Goal: Information Seeking & Learning: Find specific fact

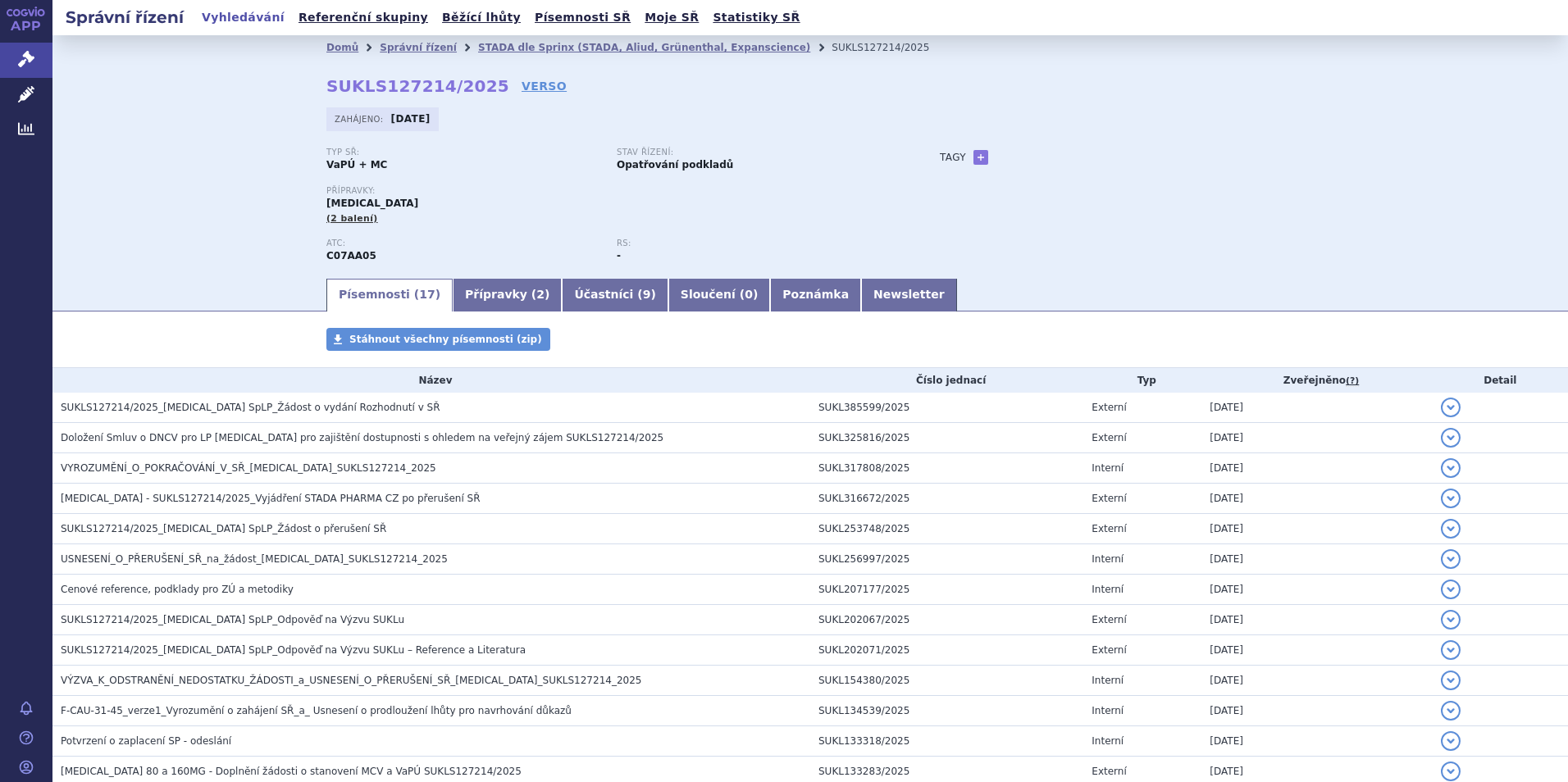
scroll to position [76, 0]
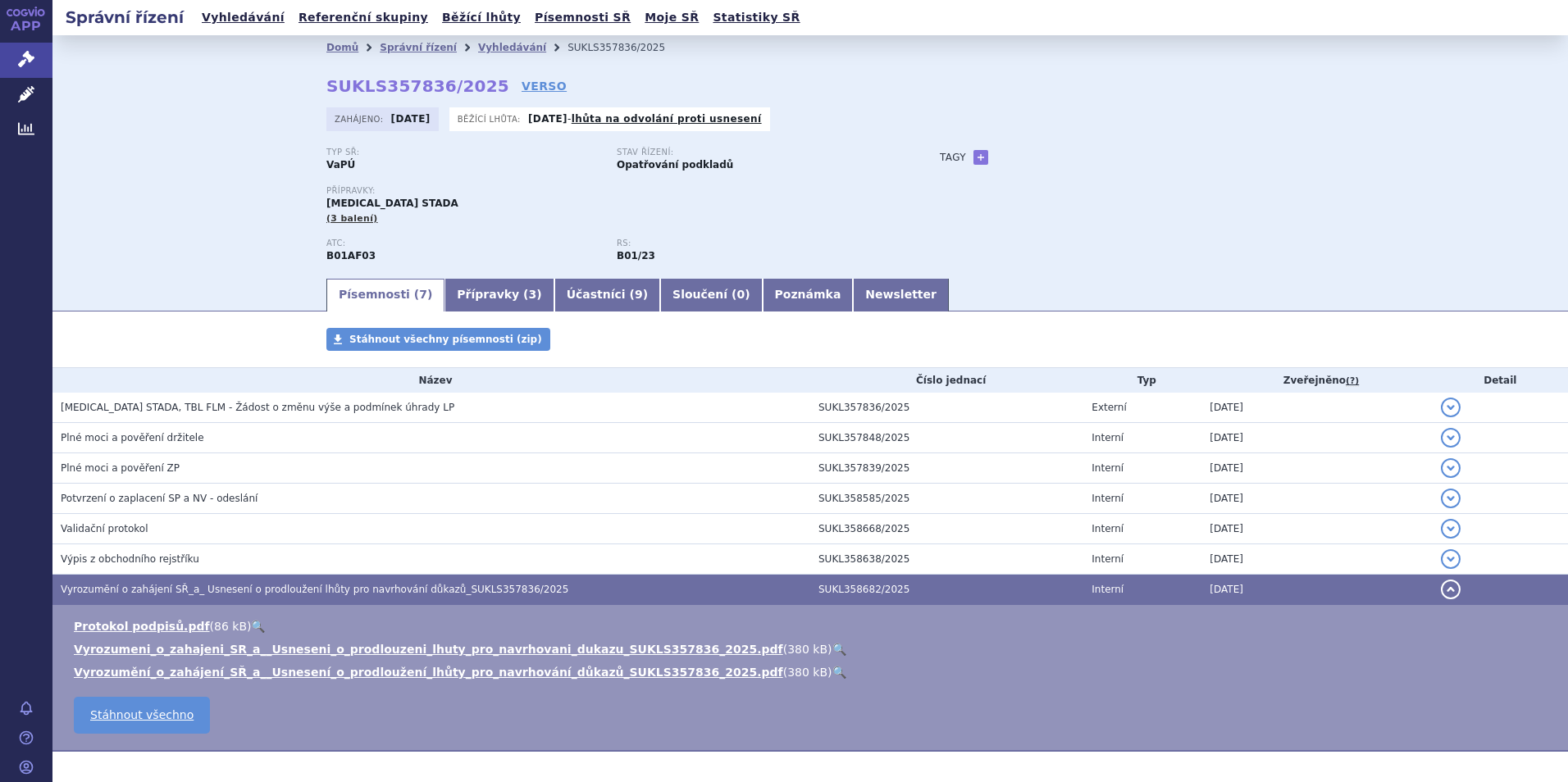
click at [238, 6] on ul "Vyhledávání Referenční skupiny Běžící lhůty Písemnosti SŘ Moje SŘ Statistiky SŘ" at bounding box center [501, 17] width 609 height 36
click at [238, 16] on link "Vyhledávání" at bounding box center [243, 17] width 92 height 22
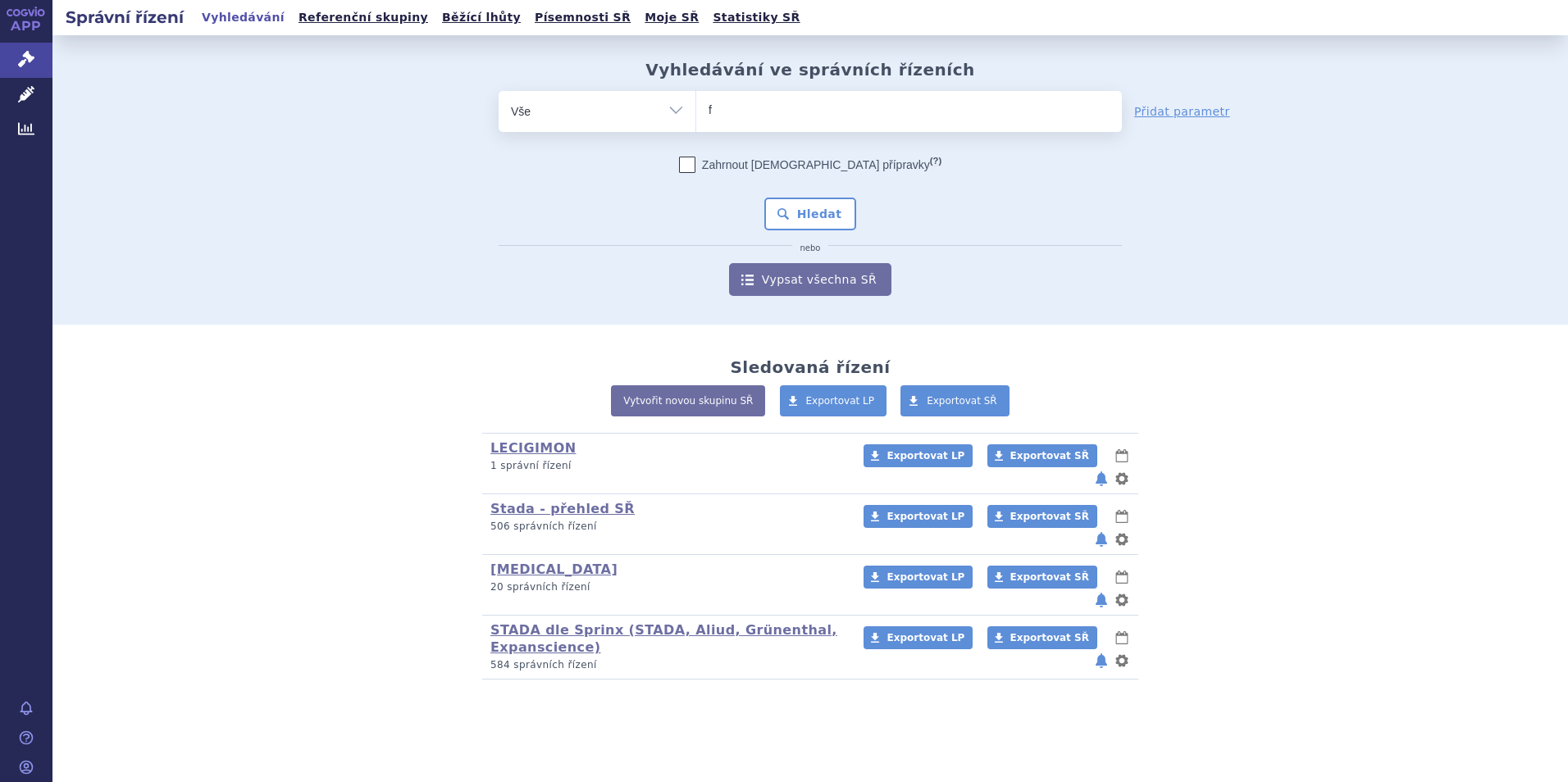
type input "fa"
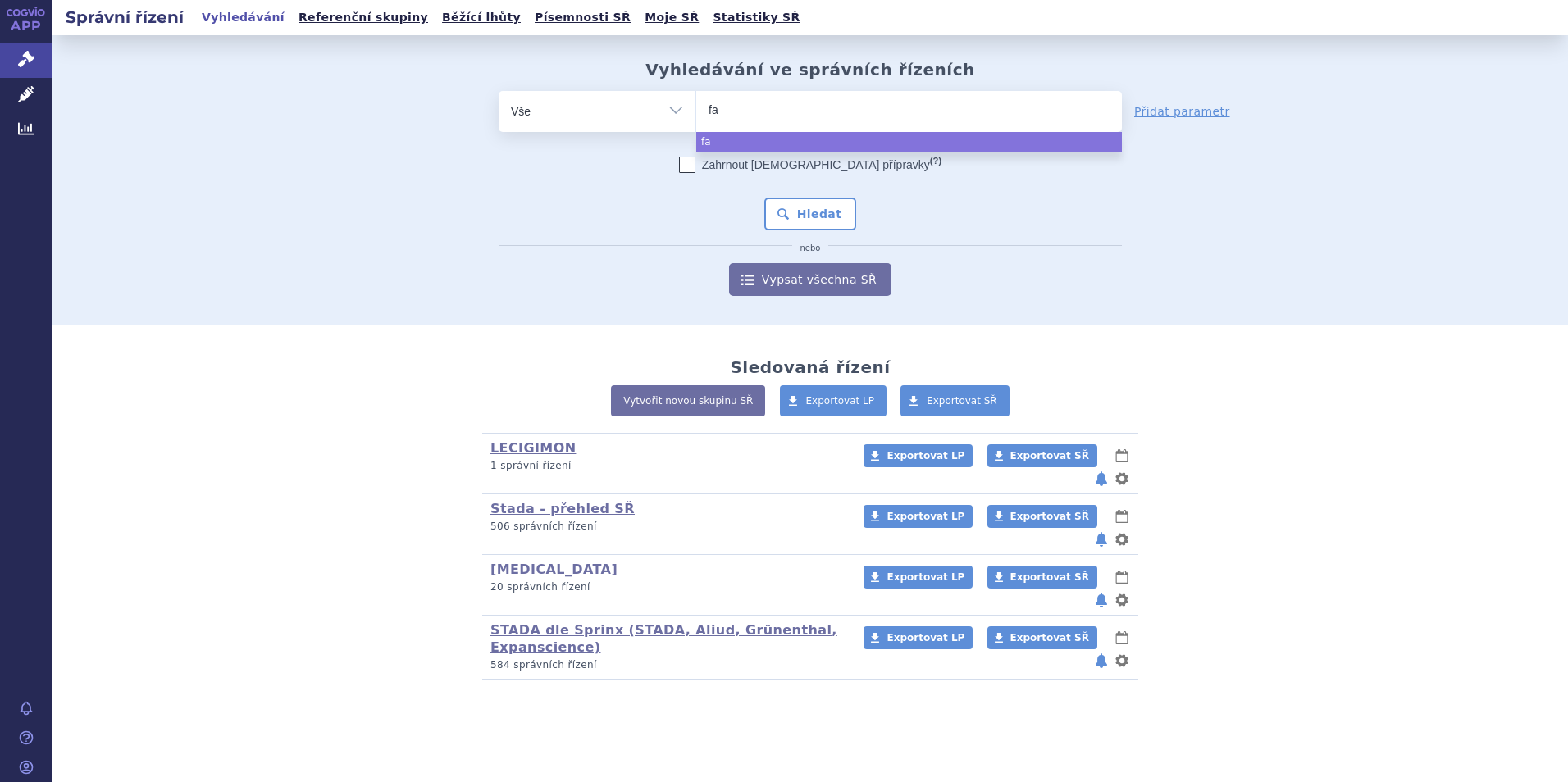
type input "fab"
type input "fabha"
type input "fabhalt"
type input "fabhalta"
select select "fabhalta"
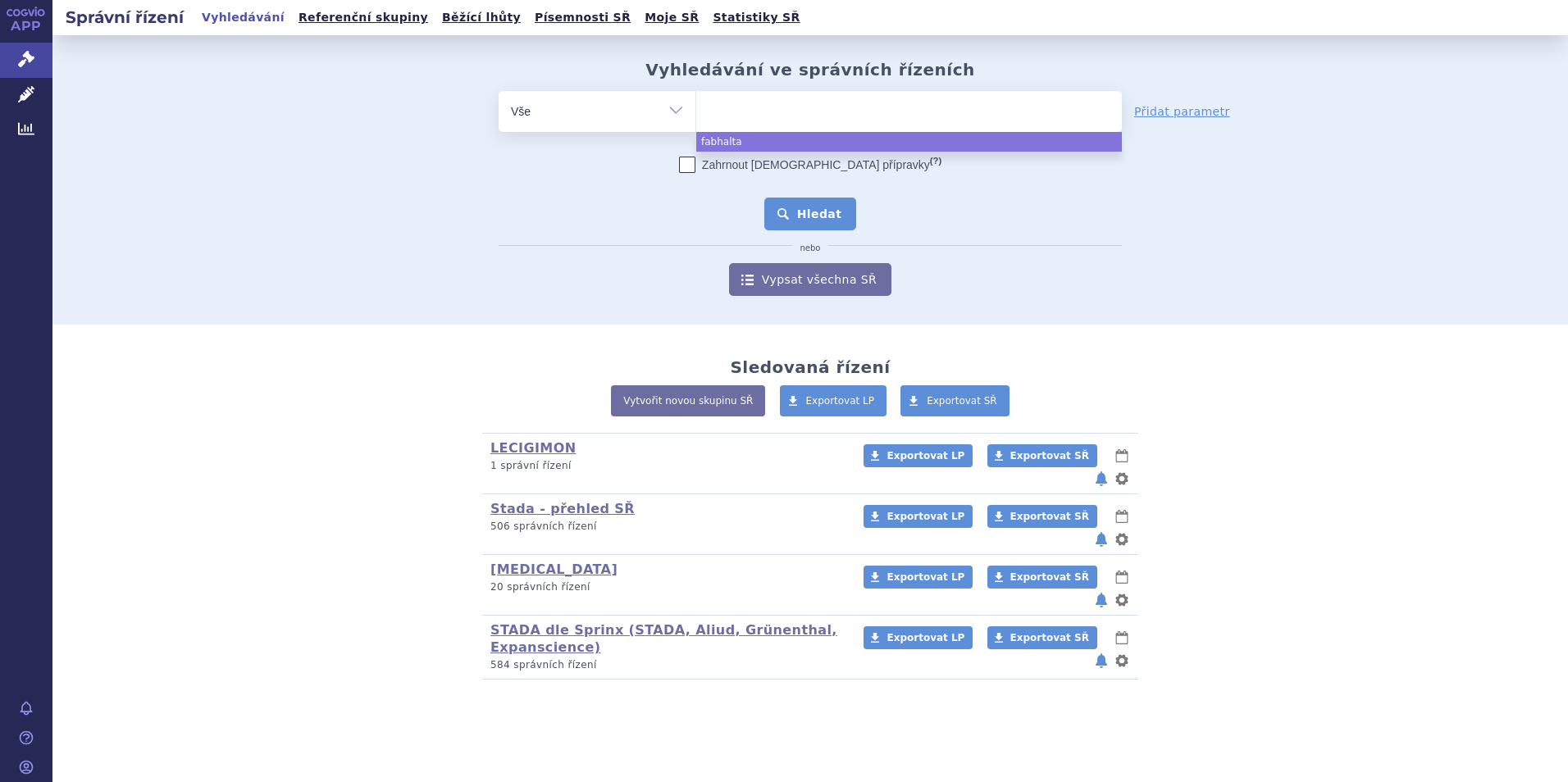
click at [834, 206] on button "Hledat" at bounding box center [811, 214] width 92 height 33
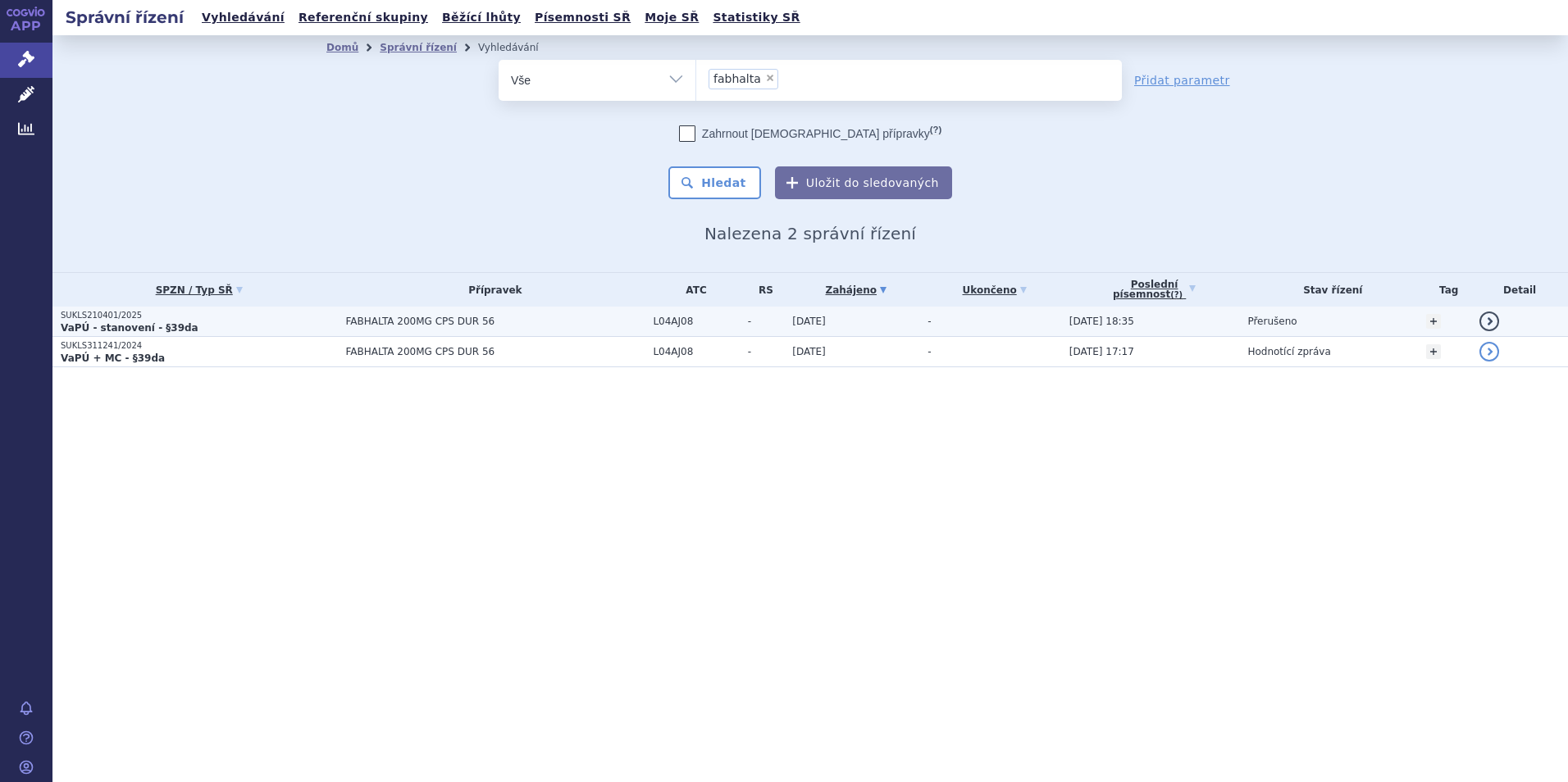
click at [119, 325] on strong "VaPÚ - stanovení - §39da" at bounding box center [129, 328] width 138 height 12
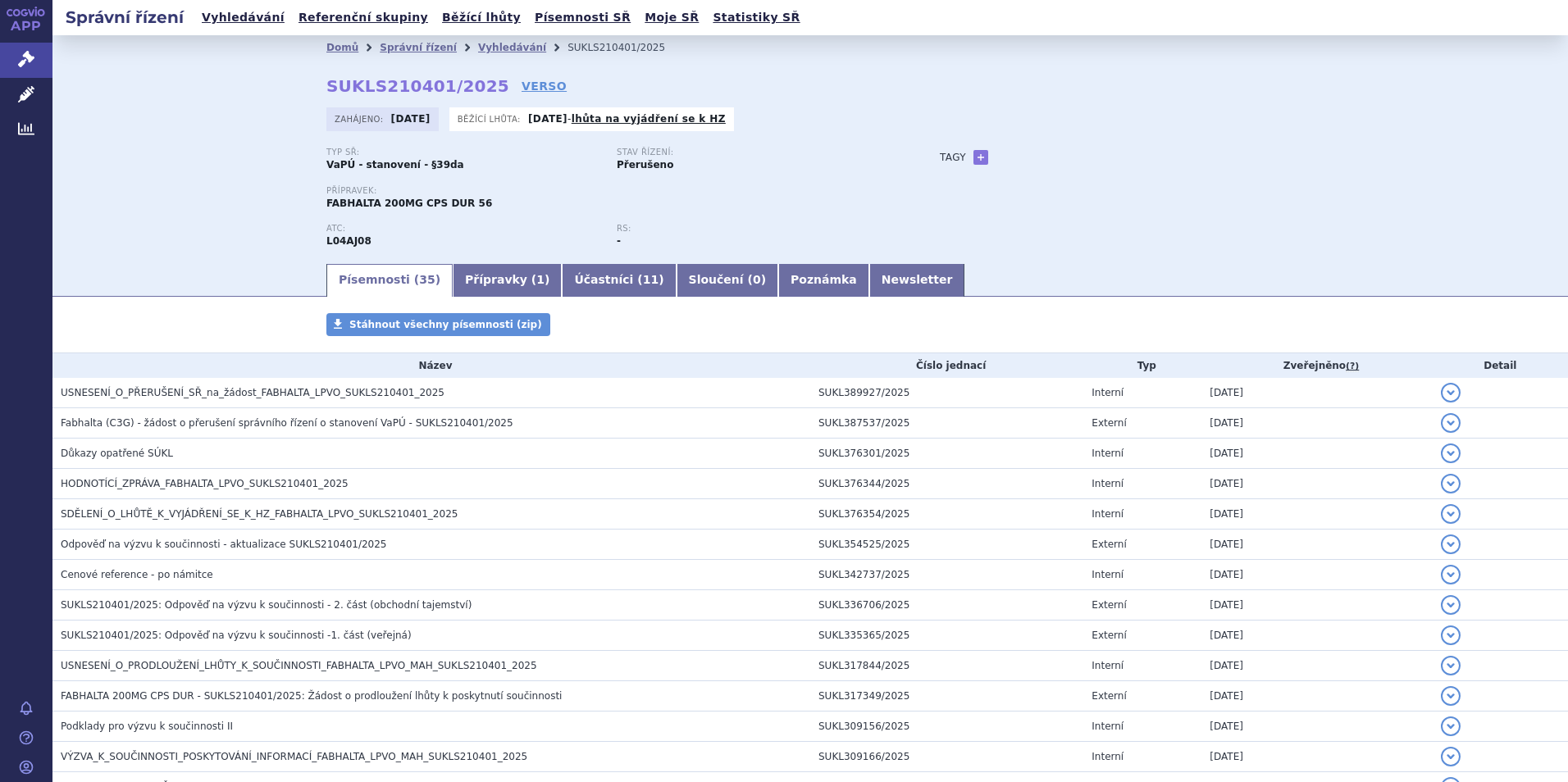
scroll to position [756, 0]
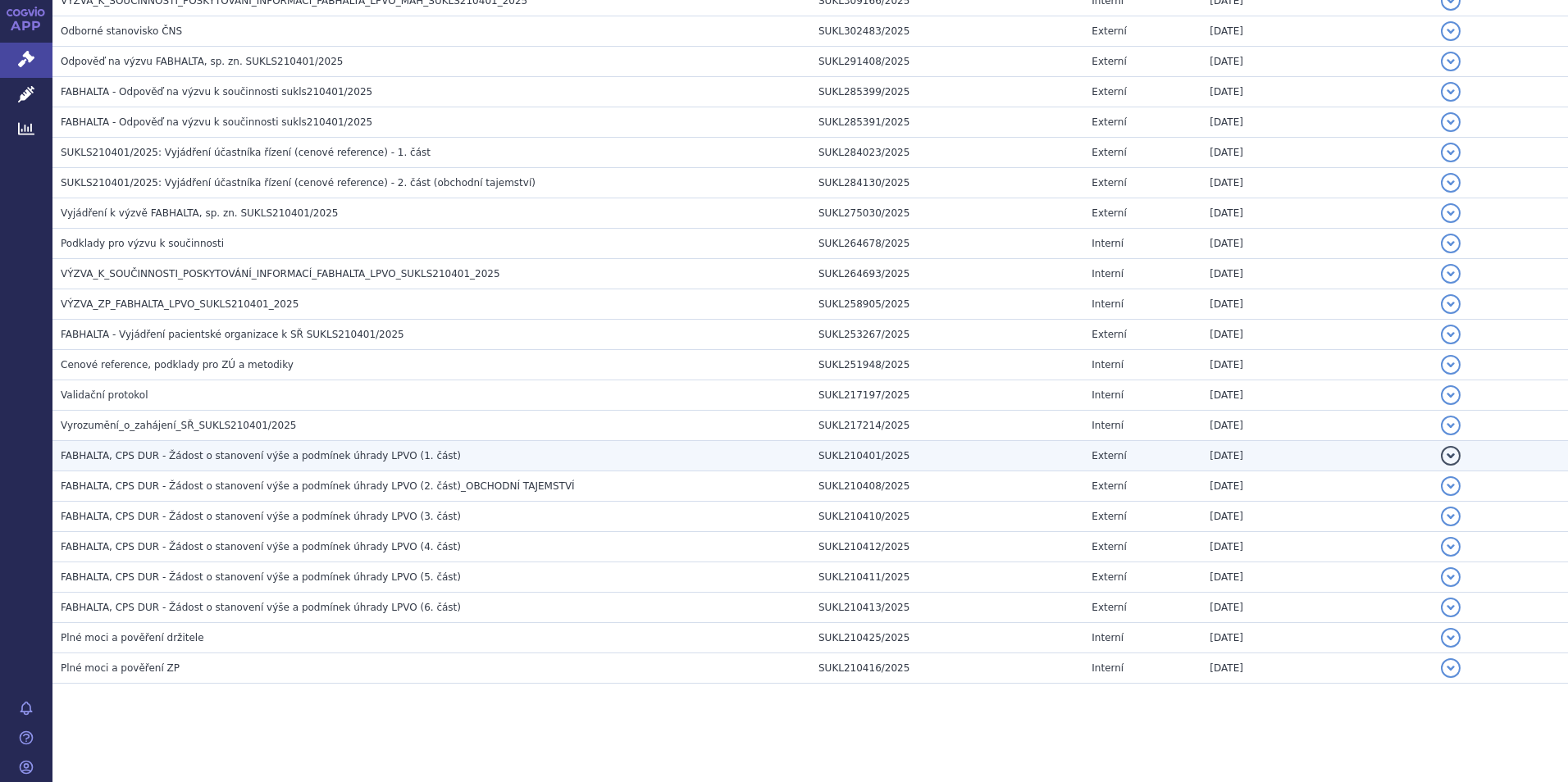
click at [202, 453] on span "FABHALTA, CPS DUR - Žádost o stanovení výše a podmínek úhrady LPVO (1. část)" at bounding box center [261, 456] width 400 height 12
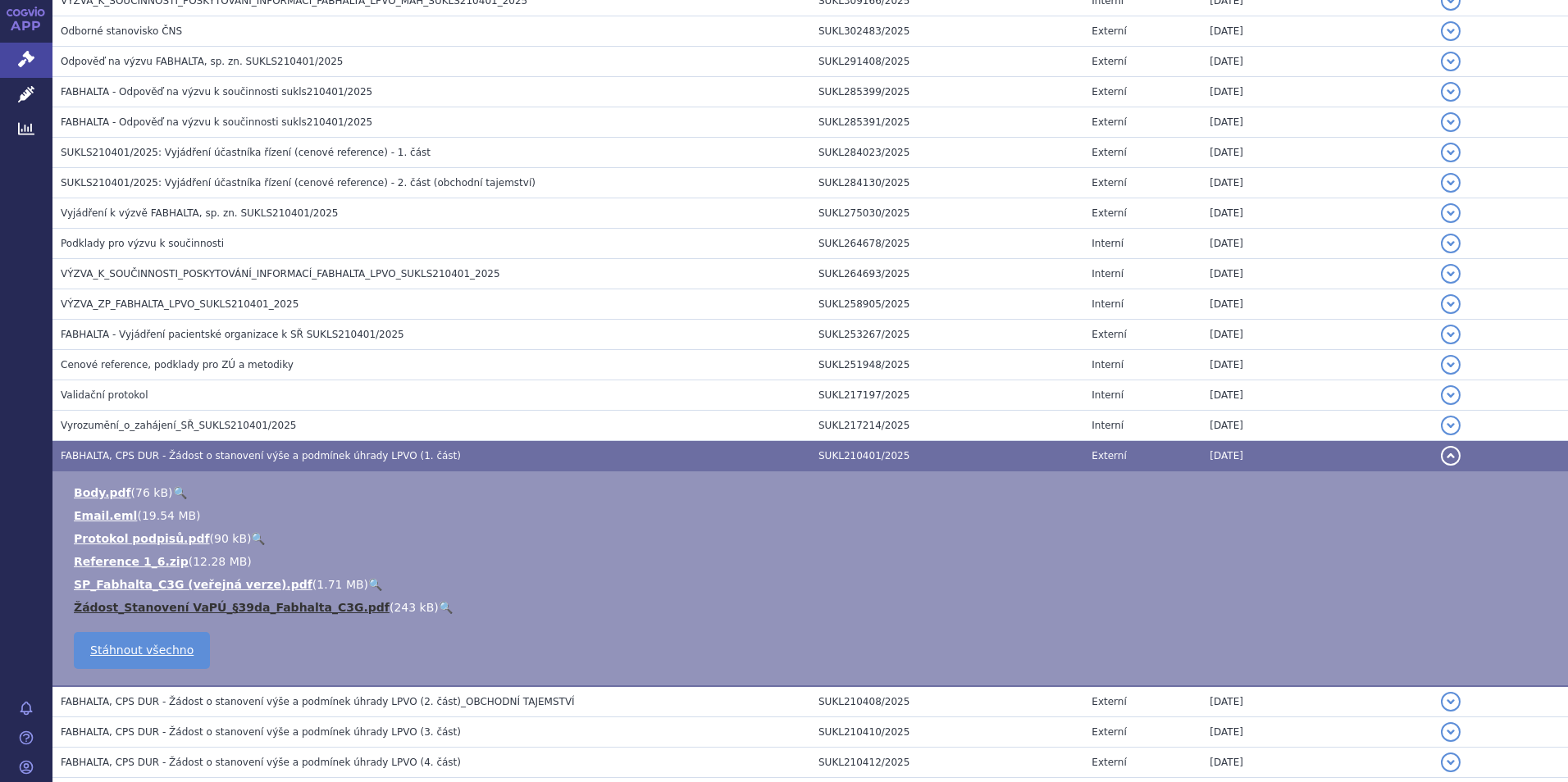
click at [178, 603] on link "Žádost_Stanovení VaPÚ_§39da_Fabhalta_C3G.pdf" at bounding box center [232, 608] width 316 height 13
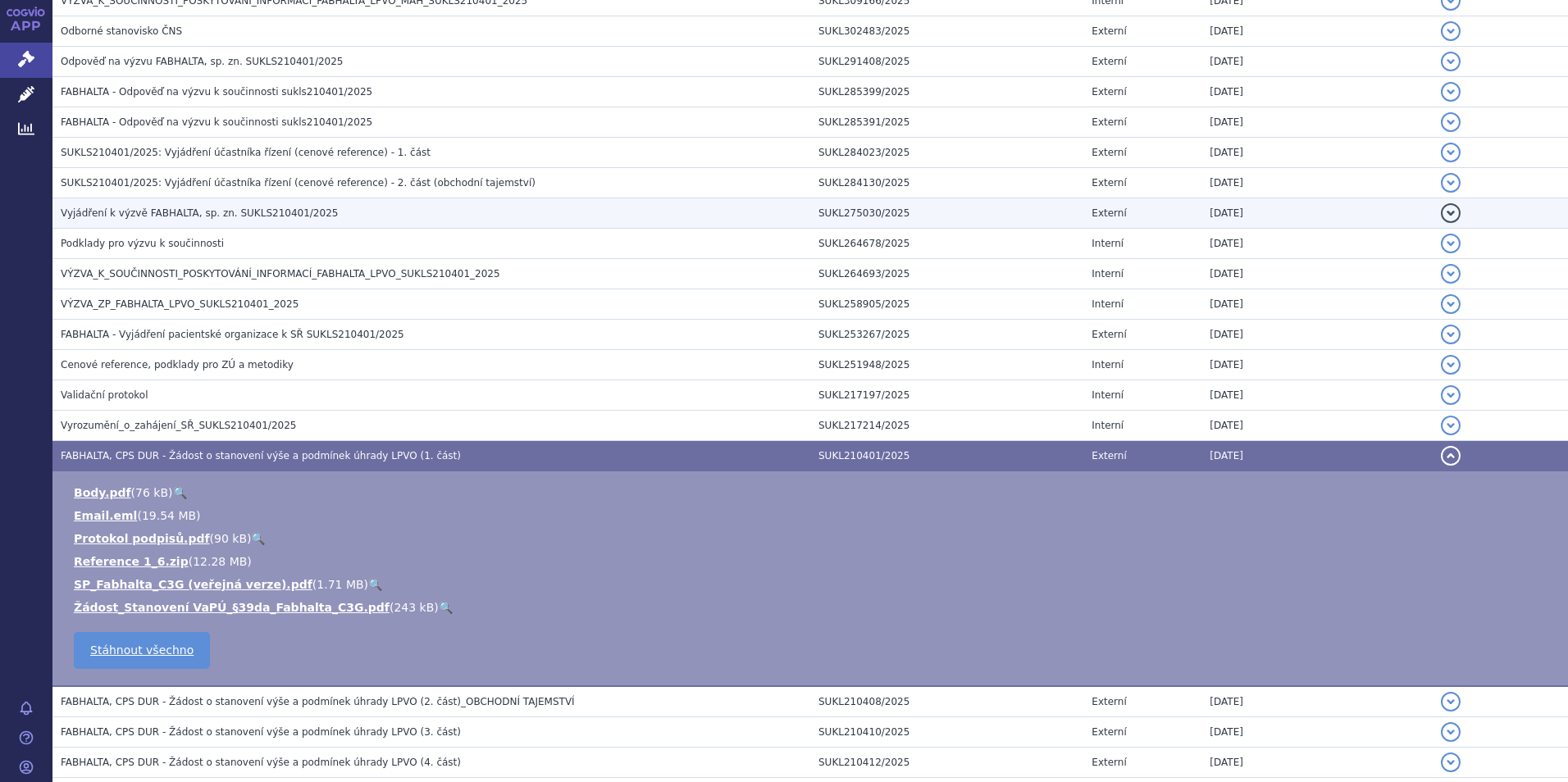
click at [140, 212] on span "Vyjádření k výzvě FABHALTA, sp. zn. SUKLS210401/2025" at bounding box center [199, 214] width 277 height 12
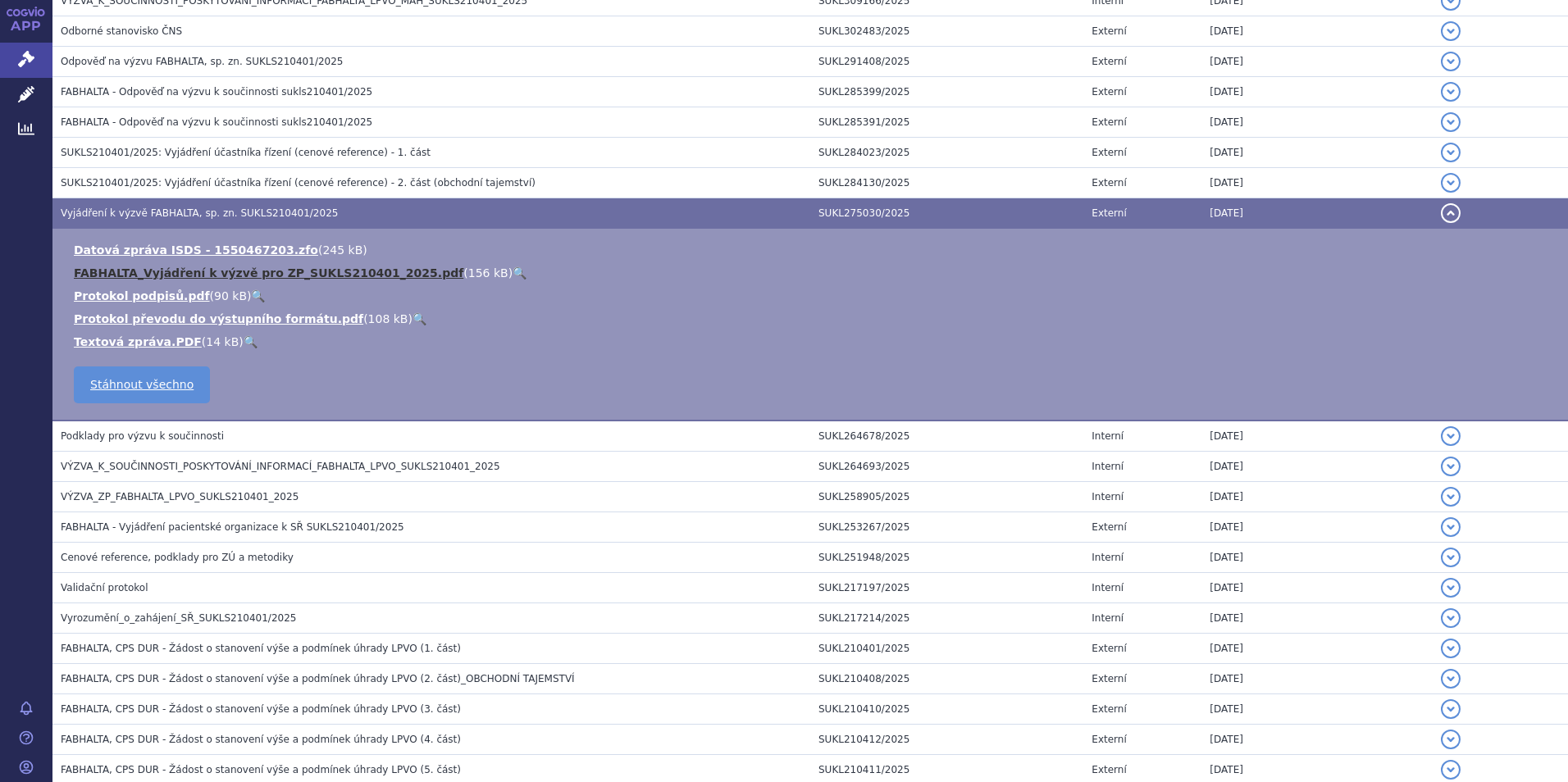
click at [151, 270] on link "FABHALTA_Vyjádření k výzvě pro ZP_SUKLS210401_2025.pdf" at bounding box center [268, 273] width 390 height 13
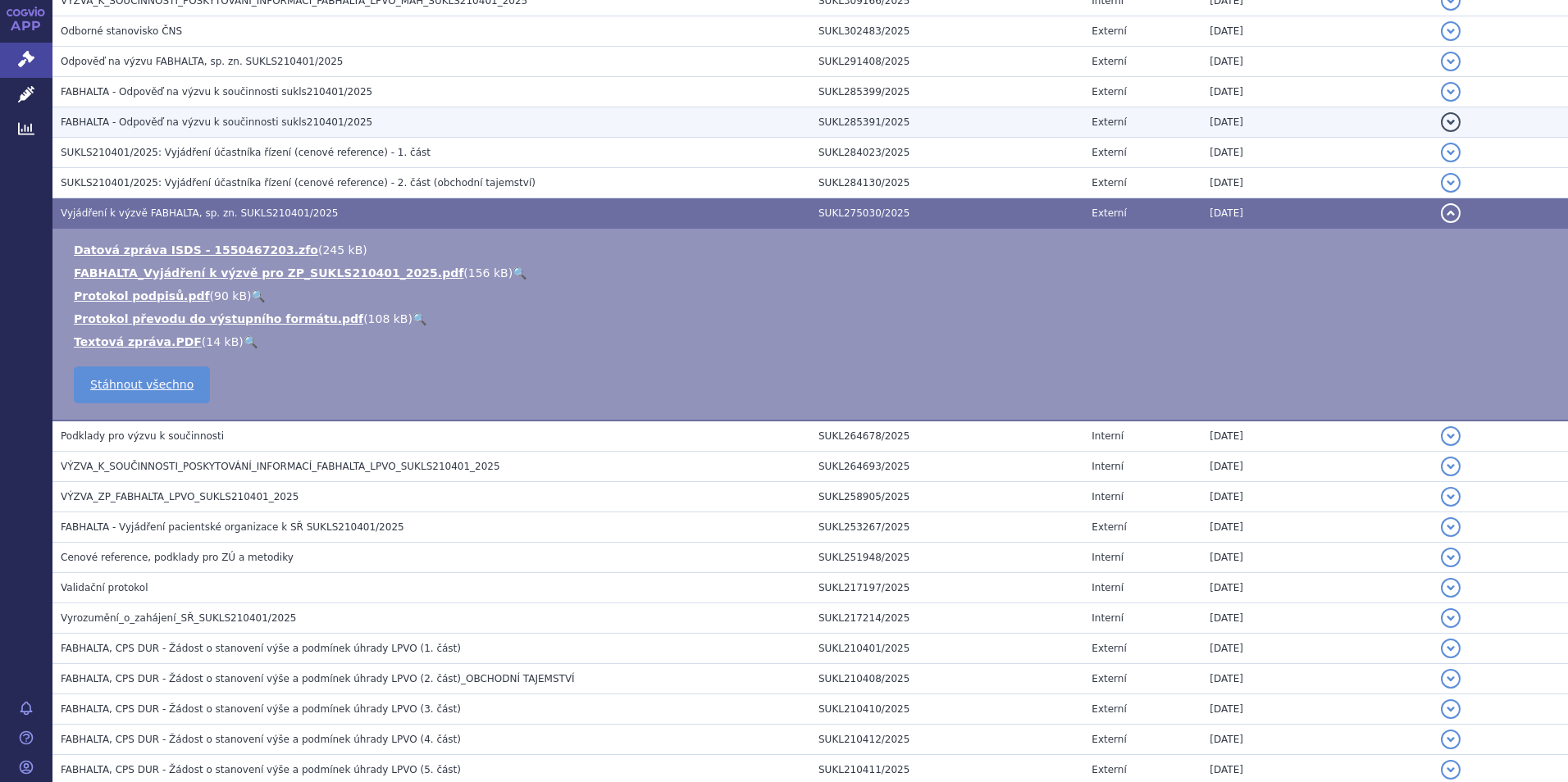
click at [189, 123] on span "FABHALTA - Odpověď na výzvu k součinnosti sukls210401/2025" at bounding box center [216, 122] width 312 height 12
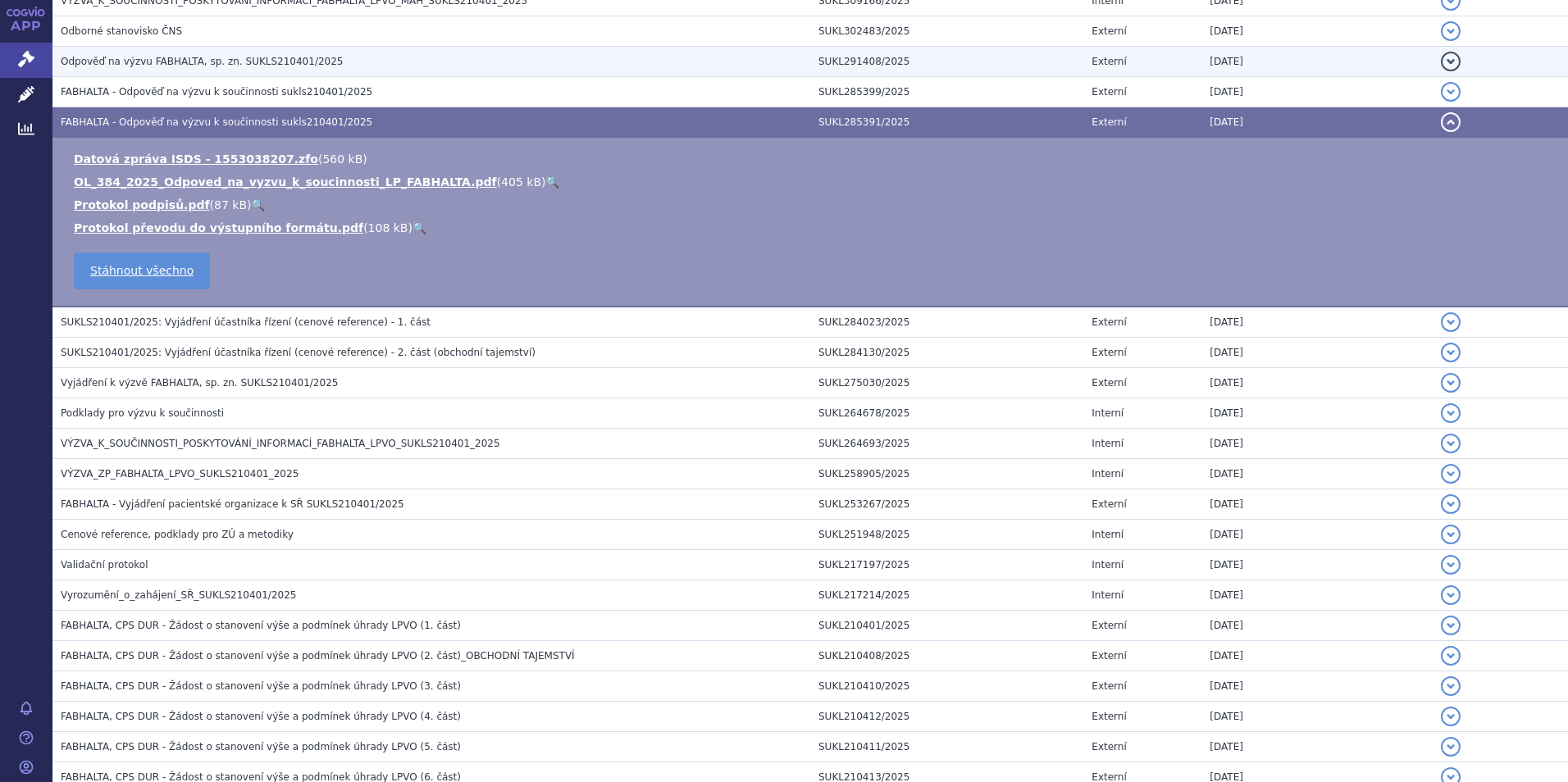
click at [217, 61] on span "Odpověď na výzvu FABHALTA, sp. zn. SUKLS210401/2025" at bounding box center [201, 62] width 282 height 12
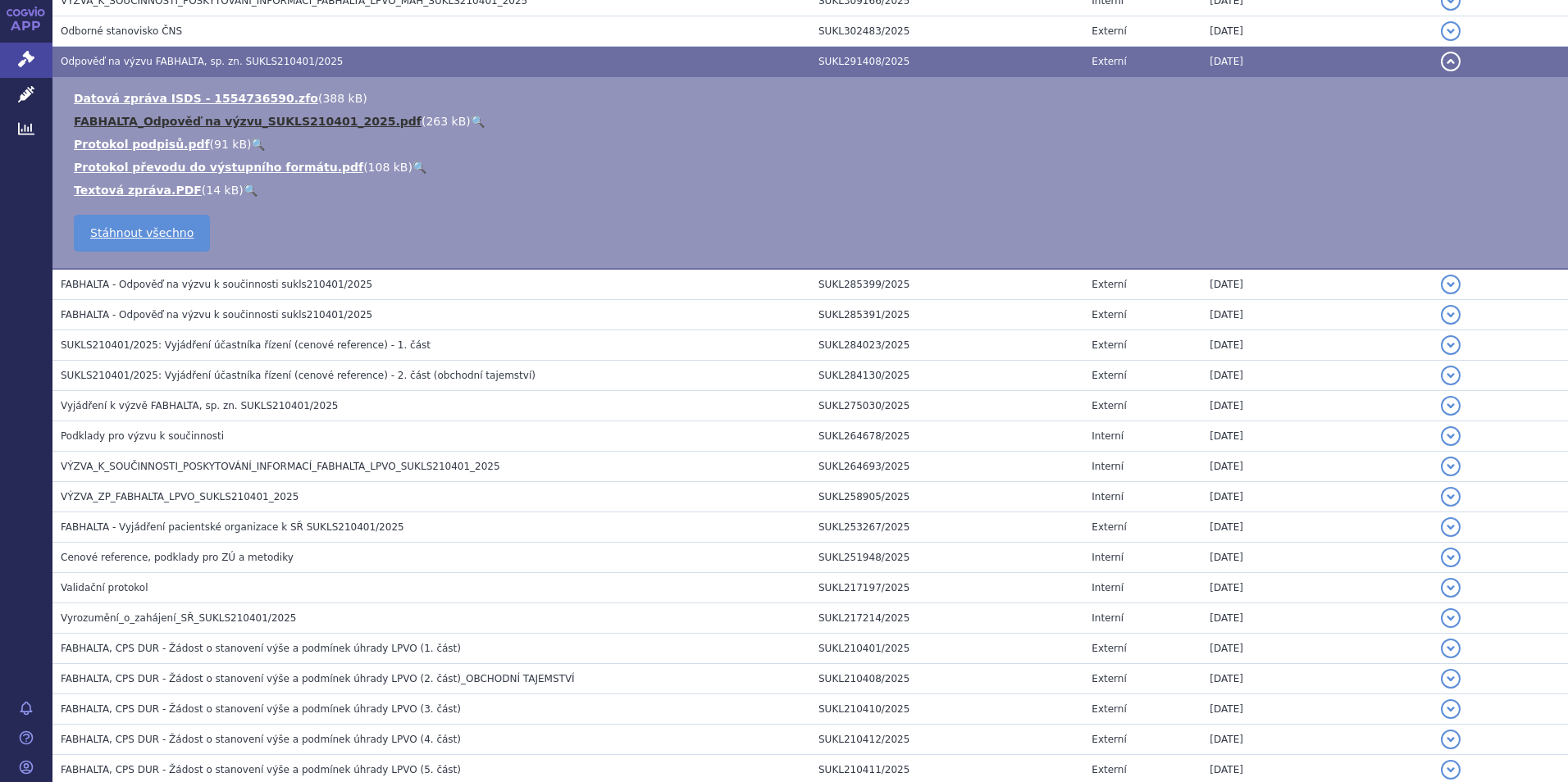
click at [337, 117] on link "FABHALTA_Odpověď na výzvu_SUKLS210401_2025.pdf" at bounding box center [247, 121] width 347 height 13
click at [208, 335] on td "SUKLS210401/2025: Vyjádření účastníka řízení (cenové reference) - 1. část" at bounding box center [432, 346] width 758 height 31
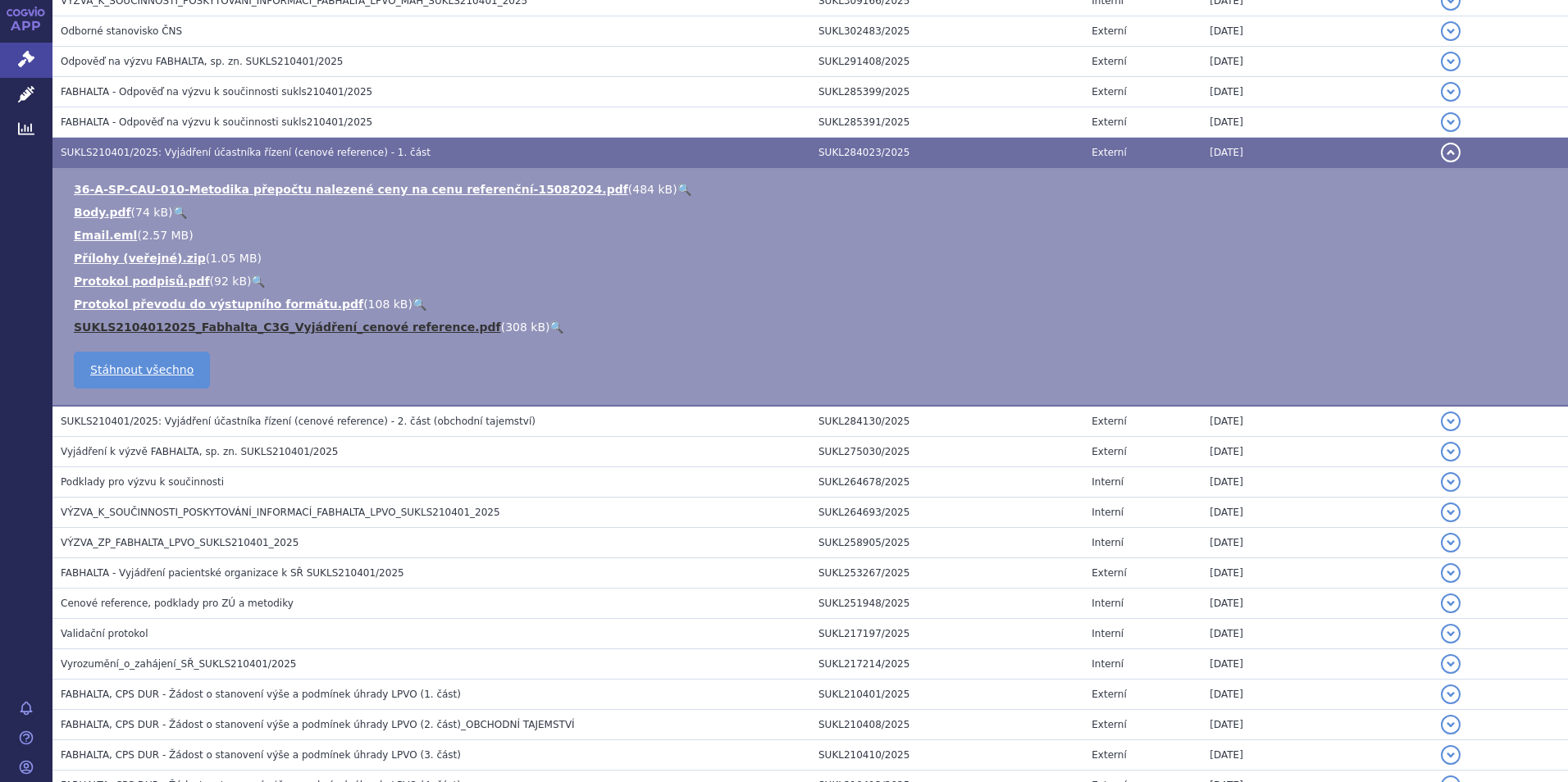
click at [192, 328] on link "SUKLS2104012025_Fabhalta_C3G_Vyjádření_cenové reference.pdf" at bounding box center [288, 327] width 427 height 13
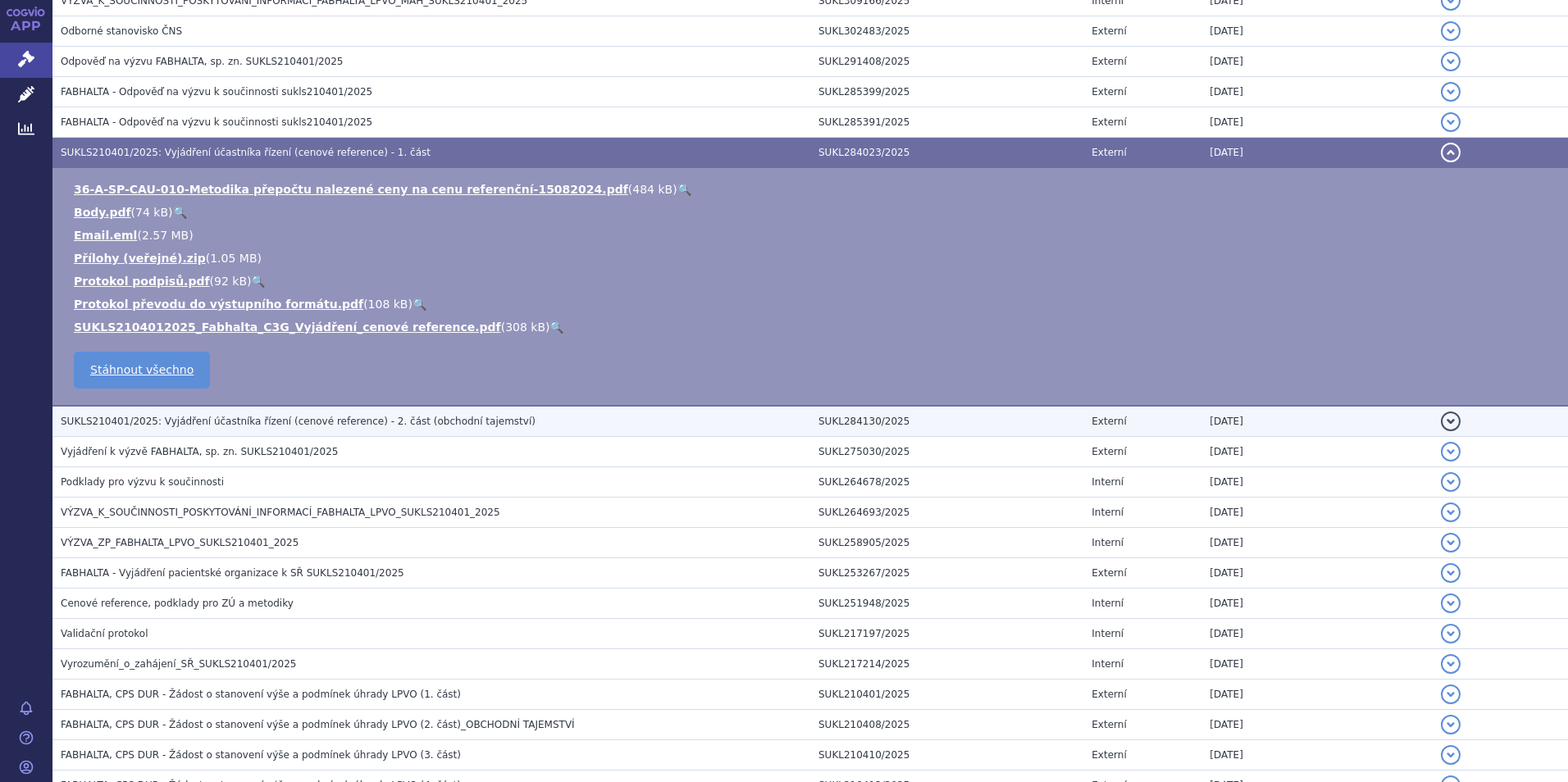
click at [294, 422] on span "SUKLS210401/2025: Vyjádření účastníka řízení (cenové reference) - 2. část (obch…" at bounding box center [298, 421] width 475 height 12
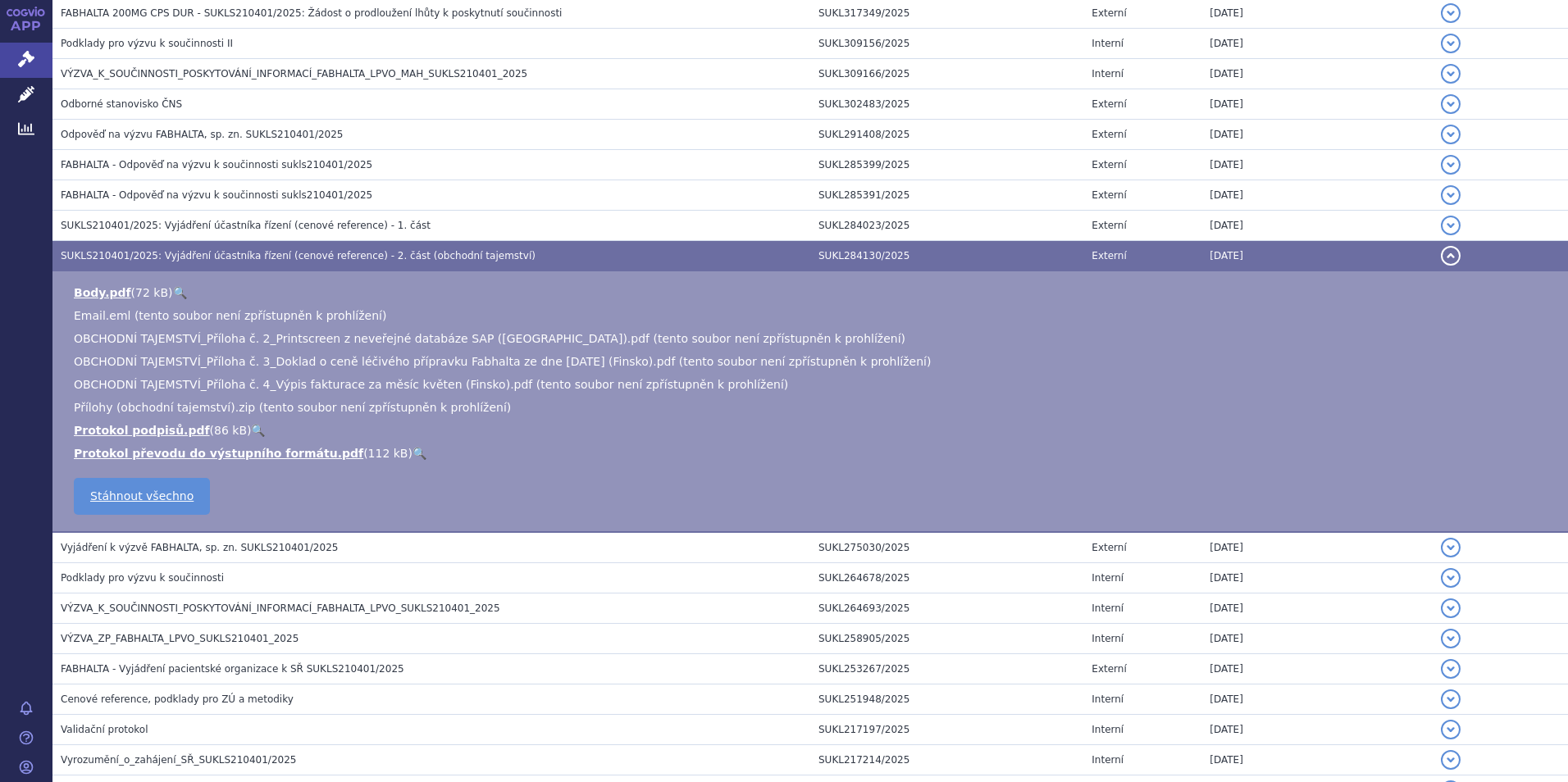
scroll to position [510, 0]
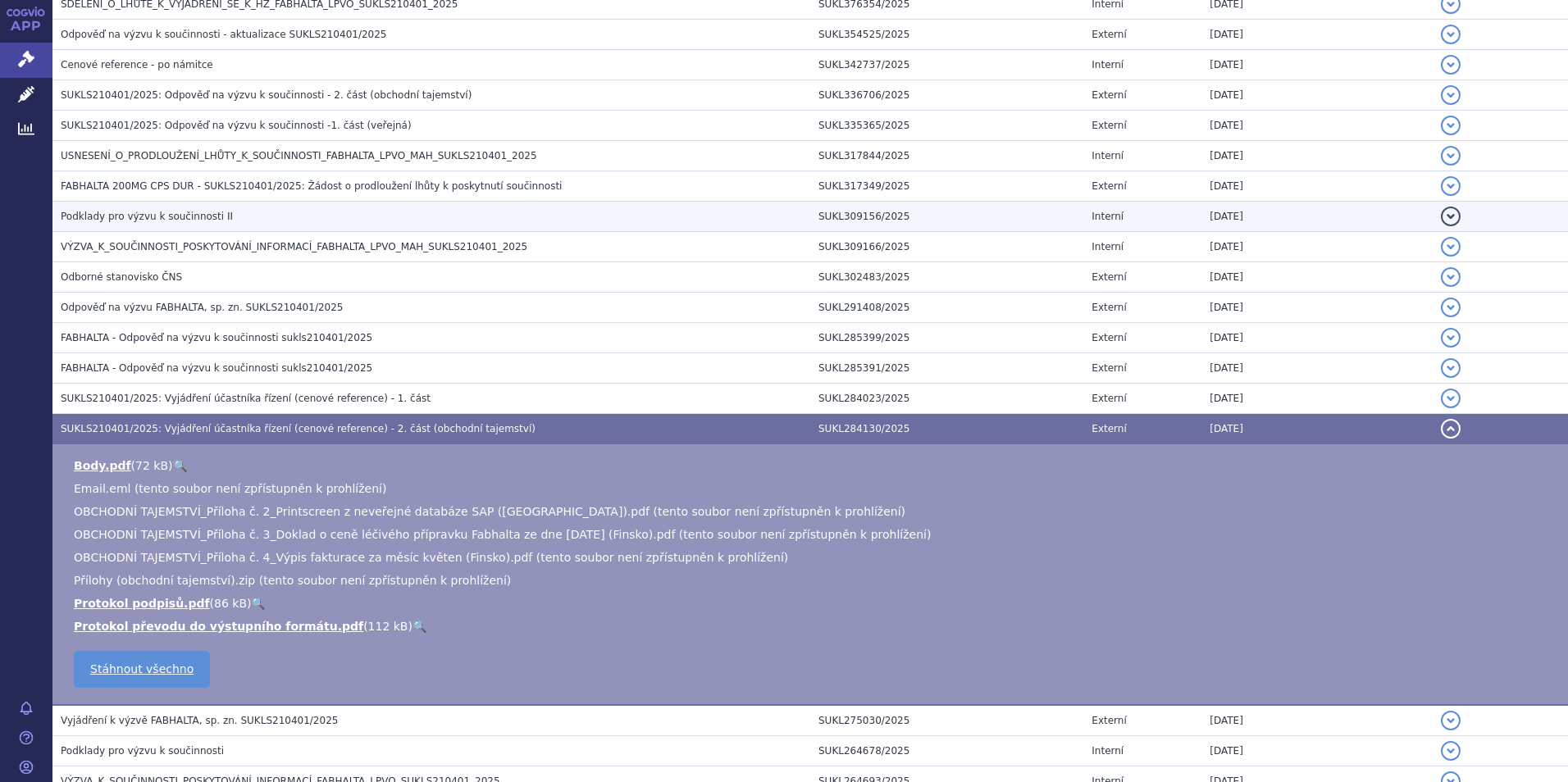
click at [165, 212] on span "Podklady pro výzvu k součinnosti II" at bounding box center [146, 216] width 172 height 12
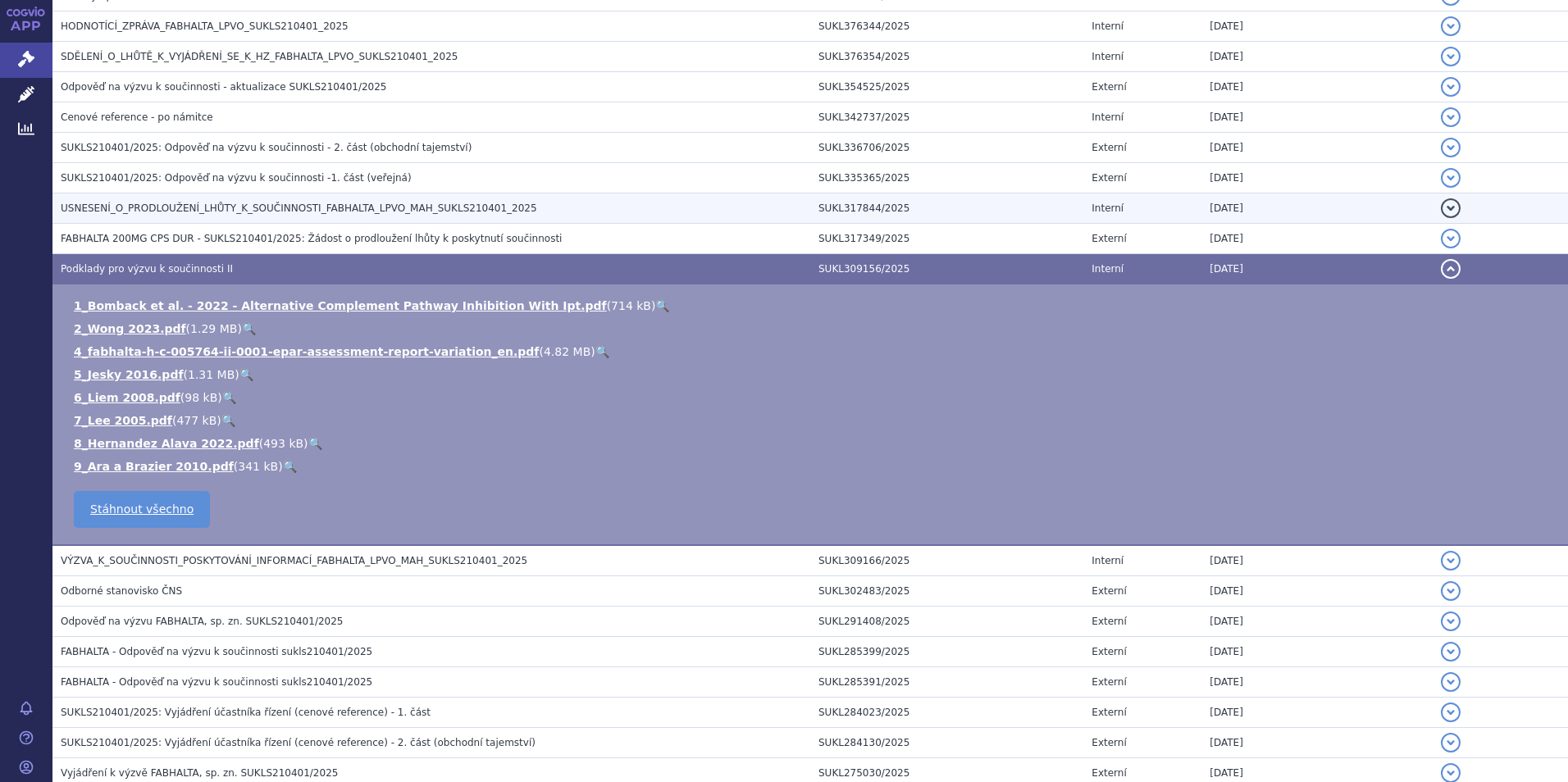
scroll to position [428, 0]
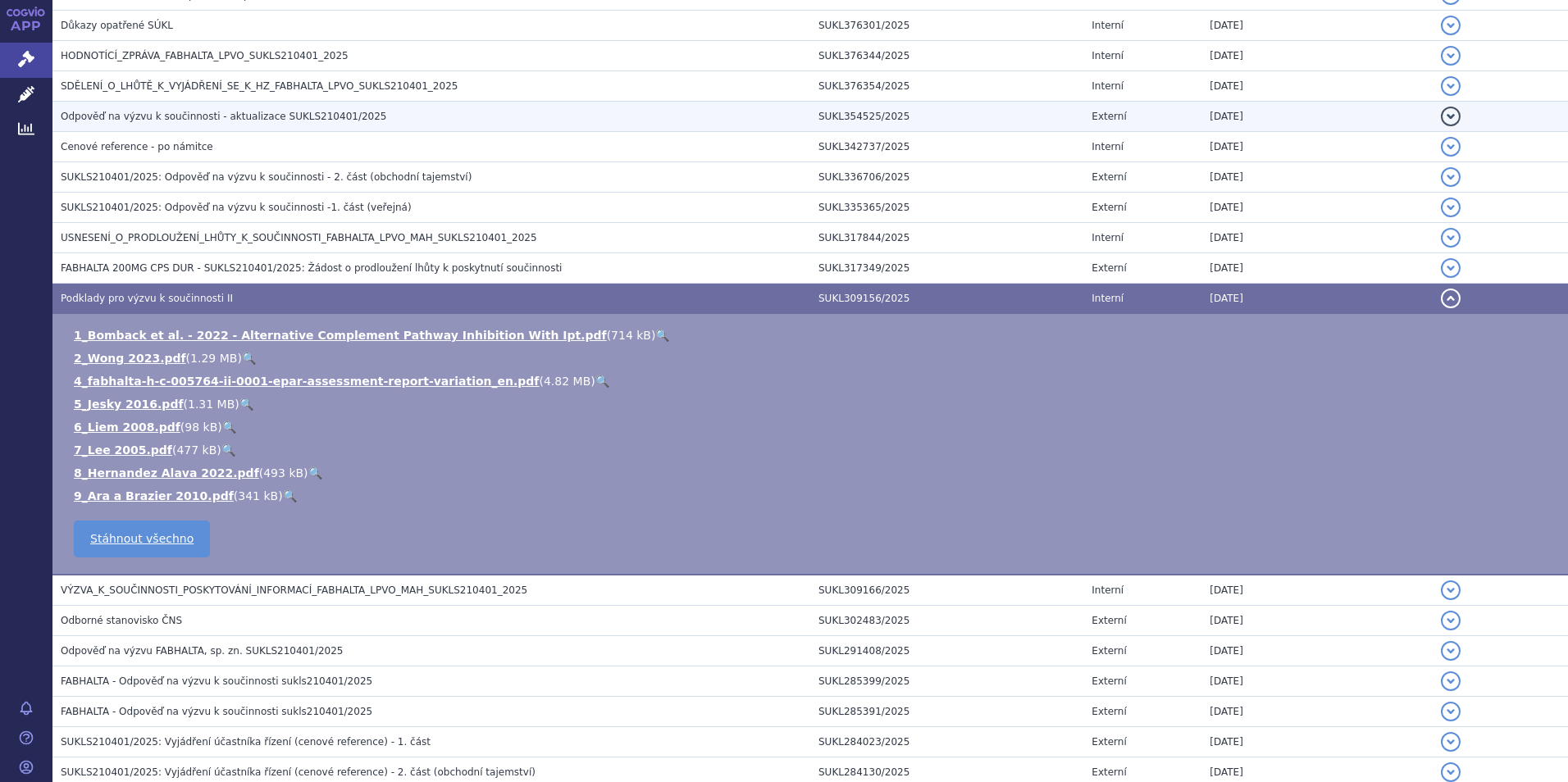
click at [186, 111] on span "Odpověď na výzvu k součinnosti - aktualizace SUKLS210401/2025" at bounding box center [223, 116] width 325 height 12
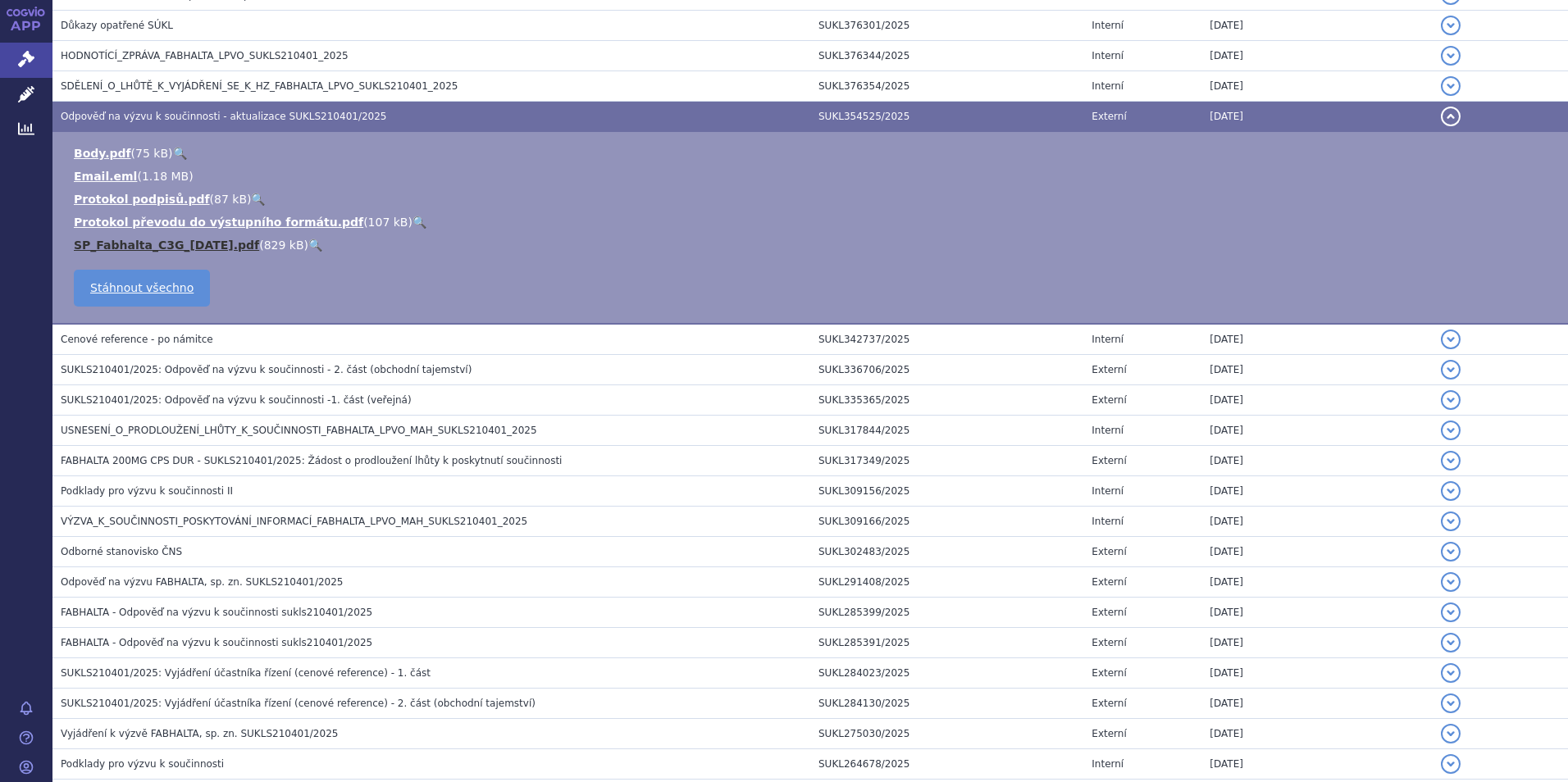
click at [181, 241] on link "SP_Fabhalta_C3G_2025-09-04.pdf" at bounding box center [166, 245] width 186 height 13
